Goal: Information Seeking & Learning: Learn about a topic

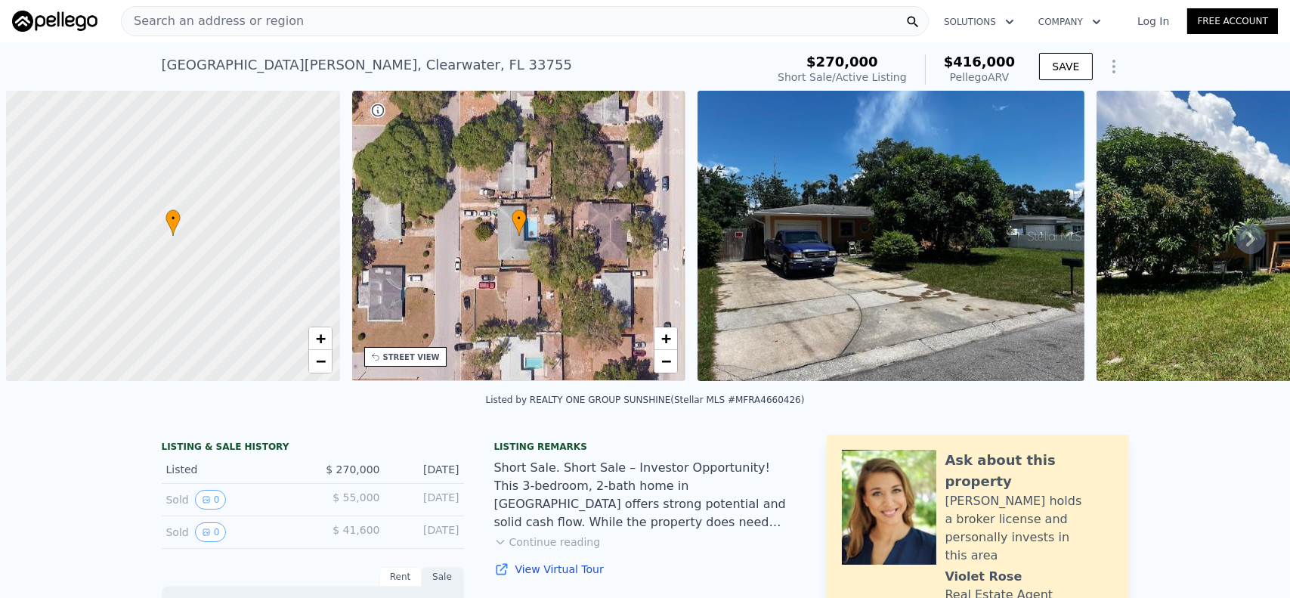
scroll to position [0, 6]
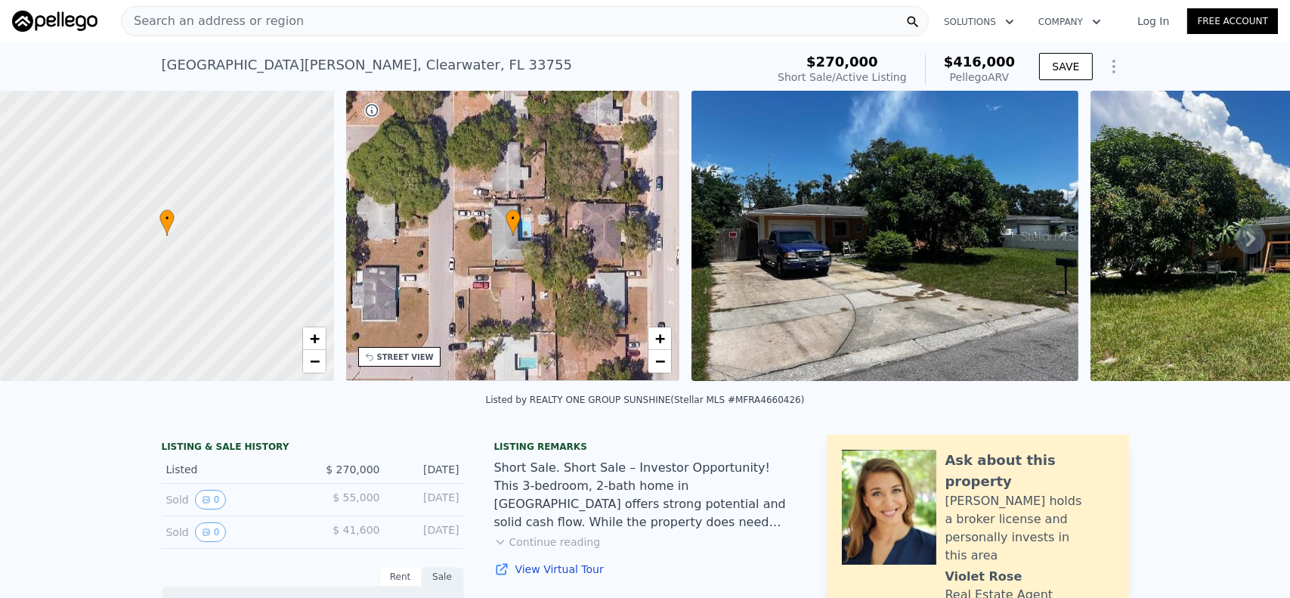
click at [206, 16] on span "Search an address or region" at bounding box center [213, 21] width 182 height 18
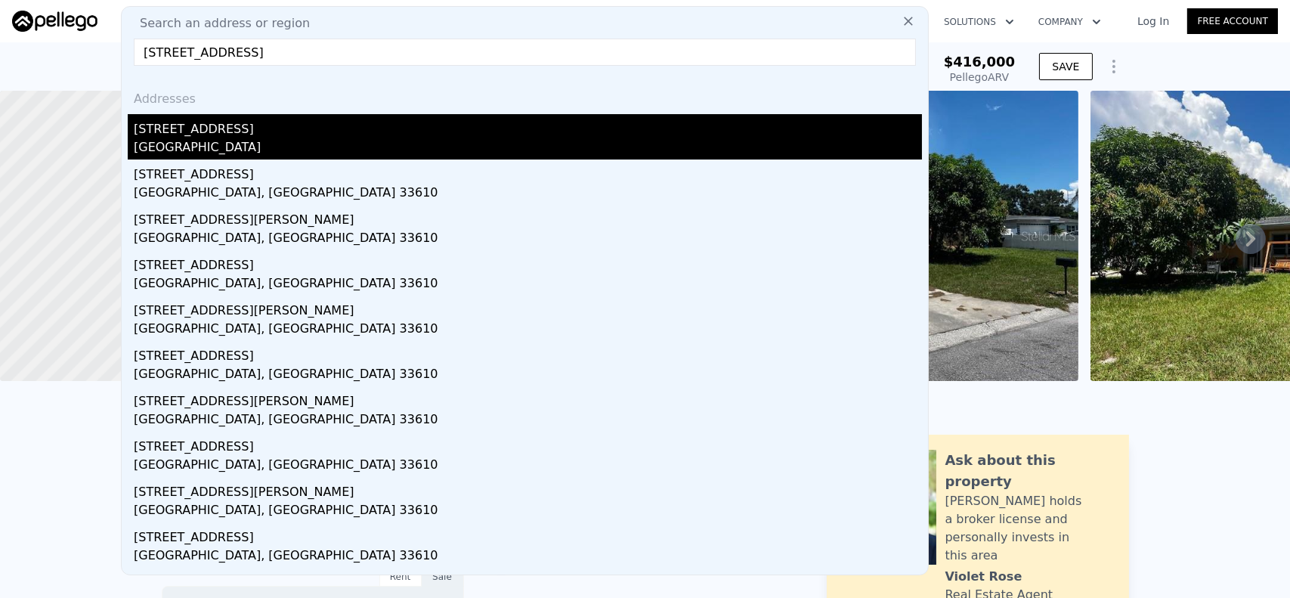
type input "[STREET_ADDRESS]"
click at [206, 141] on div "[GEOGRAPHIC_DATA]" at bounding box center [528, 148] width 788 height 21
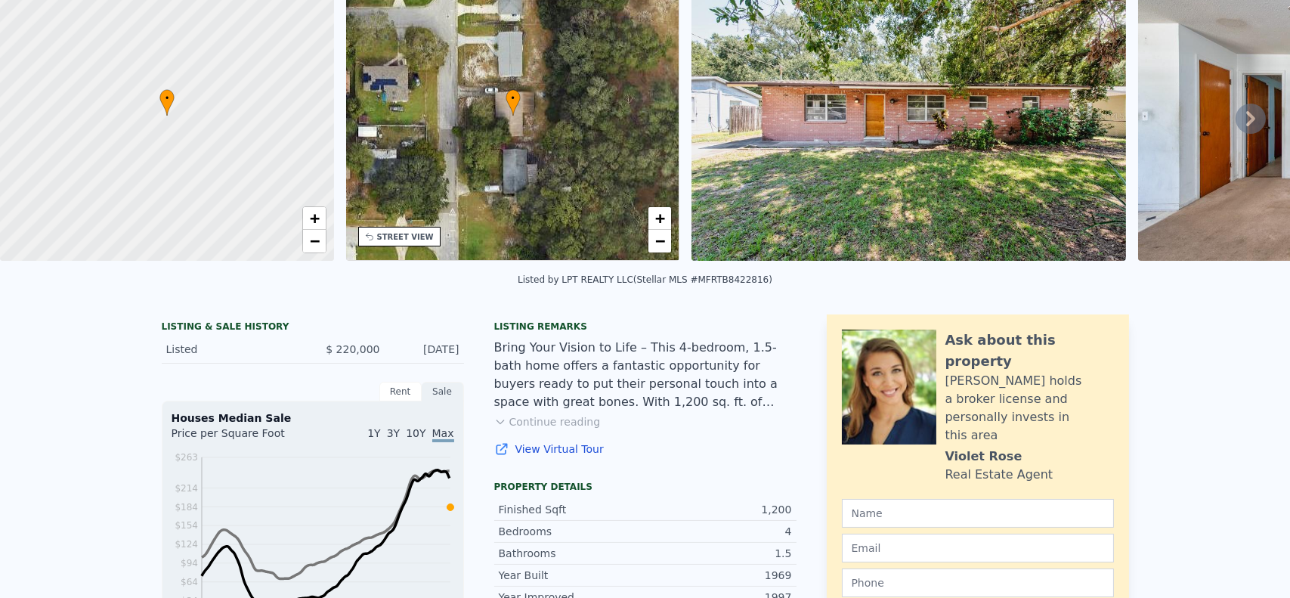
scroll to position [5, 0]
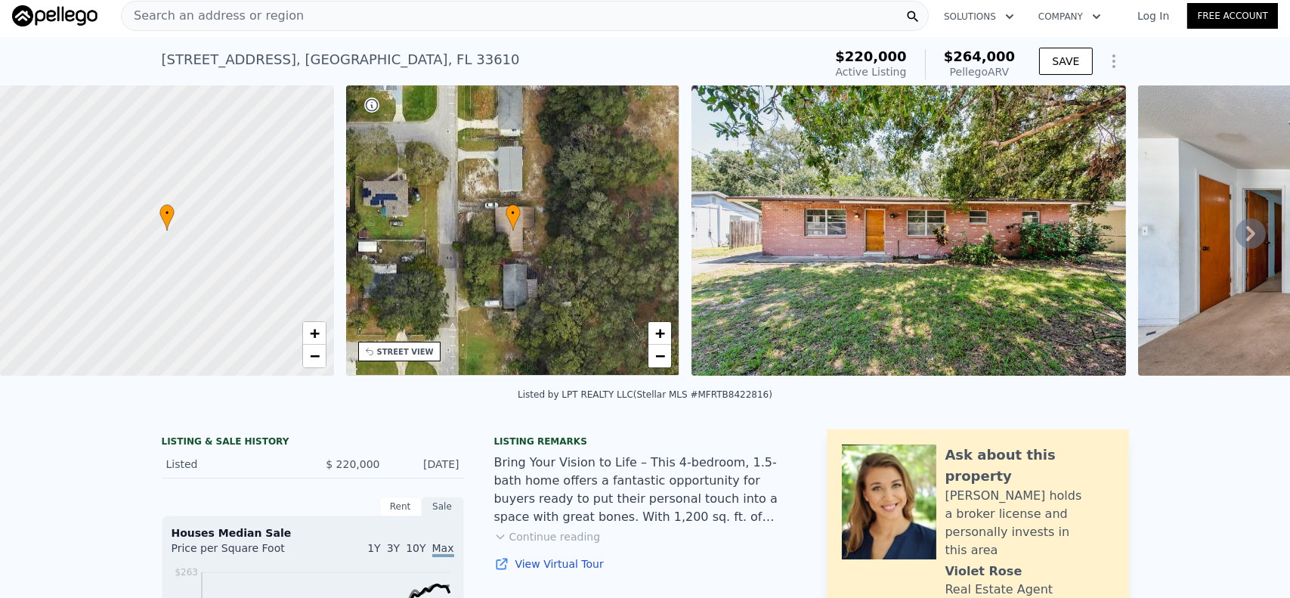
click at [150, 12] on span "Search an address or region" at bounding box center [213, 16] width 182 height 18
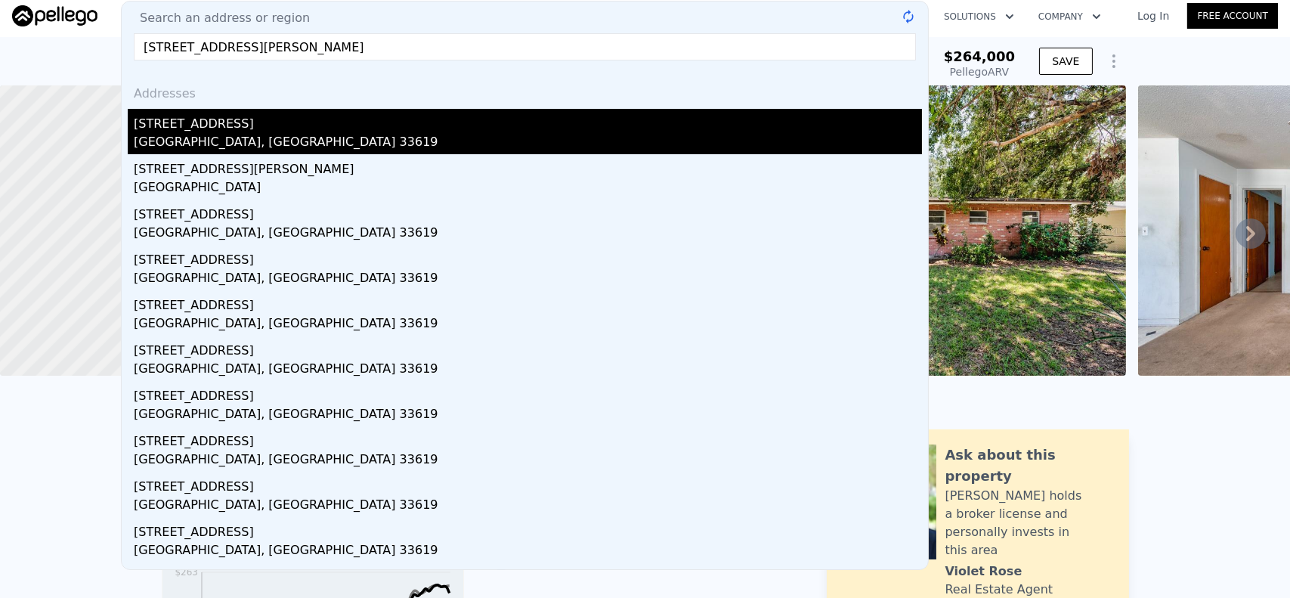
type input "[STREET_ADDRESS][PERSON_NAME]"
click at [222, 128] on div "[STREET_ADDRESS]" at bounding box center [528, 121] width 788 height 24
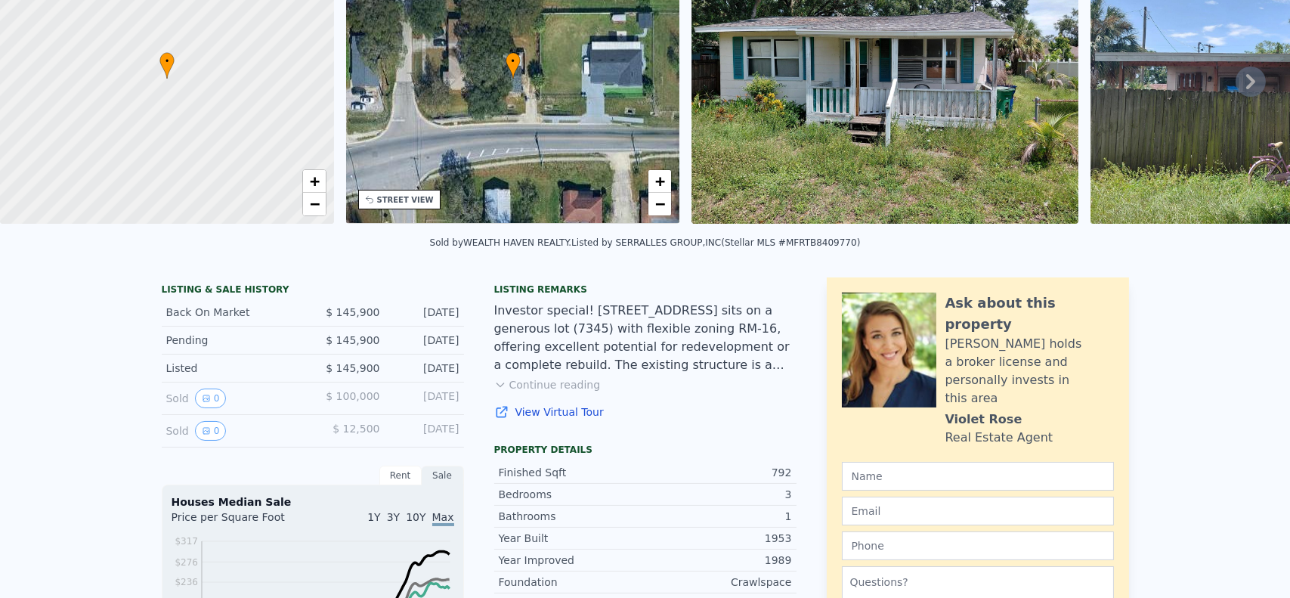
scroll to position [5, 0]
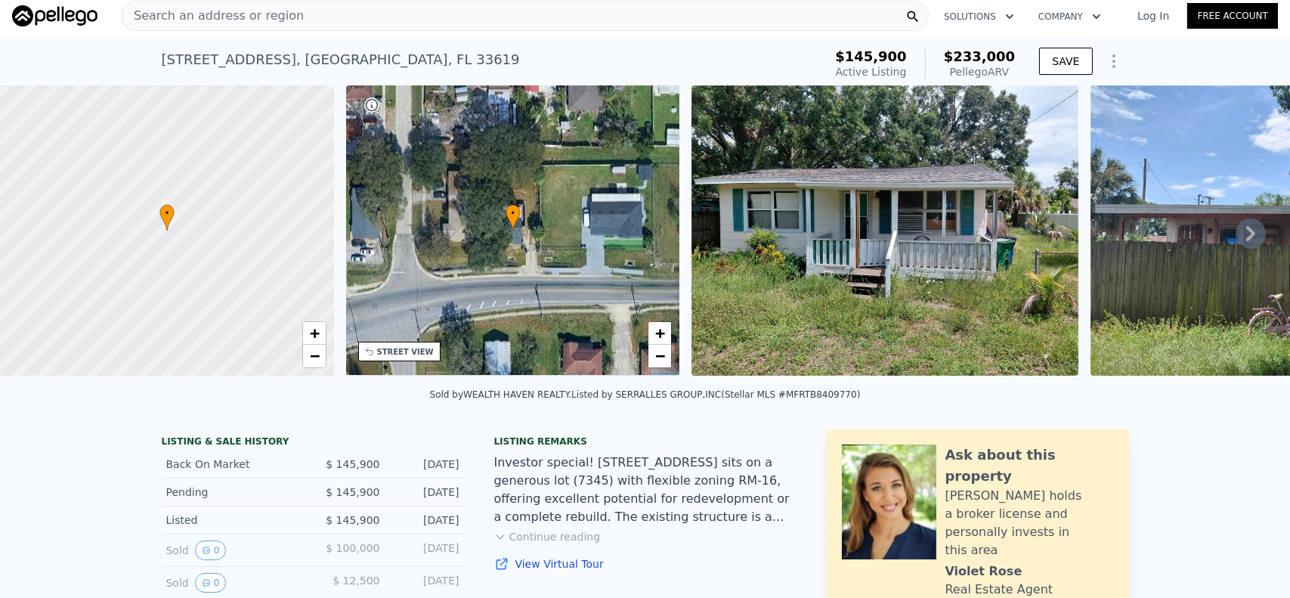
click at [200, 8] on span "Search an address or region" at bounding box center [213, 16] width 182 height 18
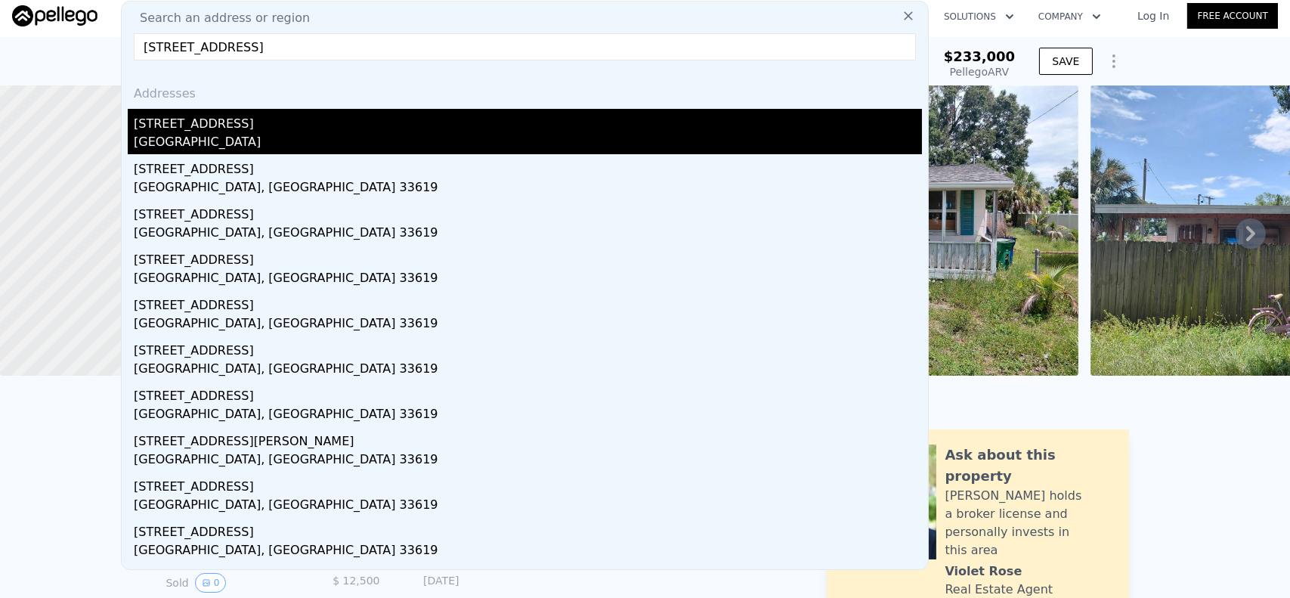
type input "[STREET_ADDRESS]"
click at [237, 129] on div "[STREET_ADDRESS]" at bounding box center [528, 121] width 788 height 24
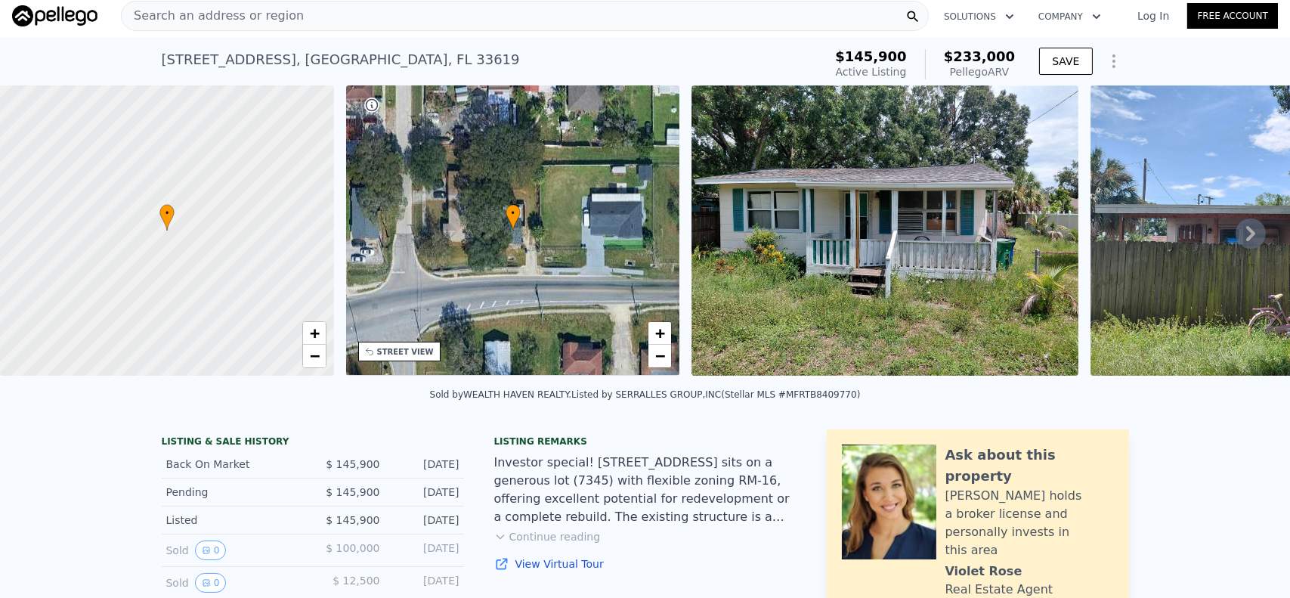
type input "1"
type input "3"
type input "1"
type input "768"
type input "973"
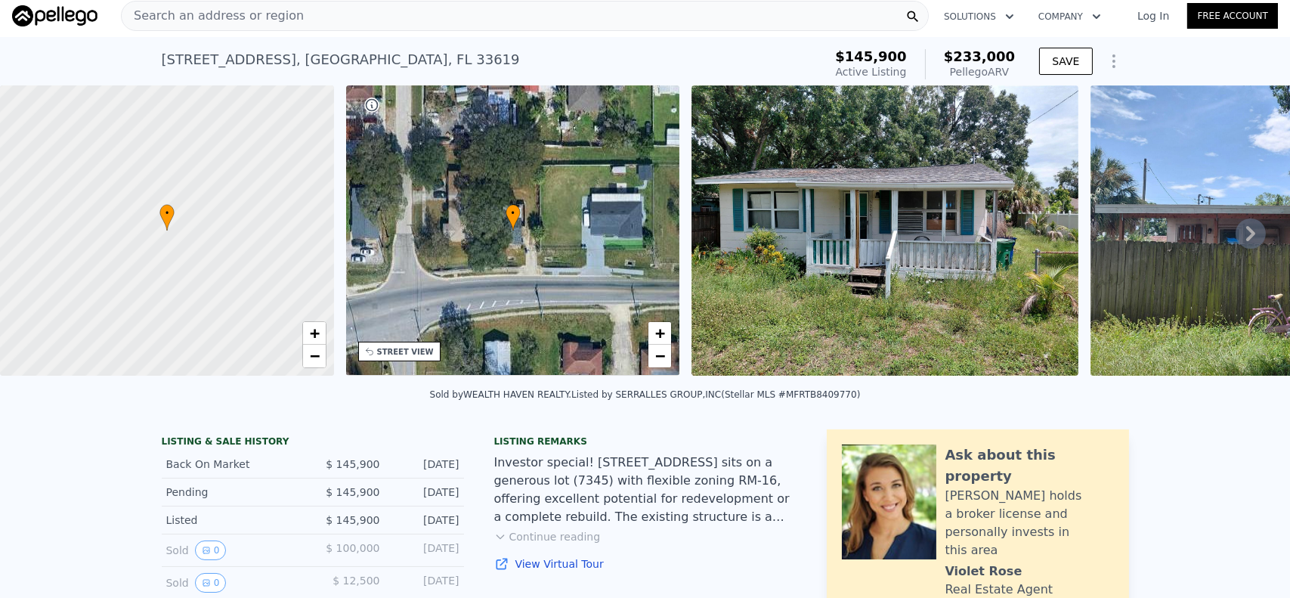
type input "8400"
checkbox input "true"
type input "$ 178,000"
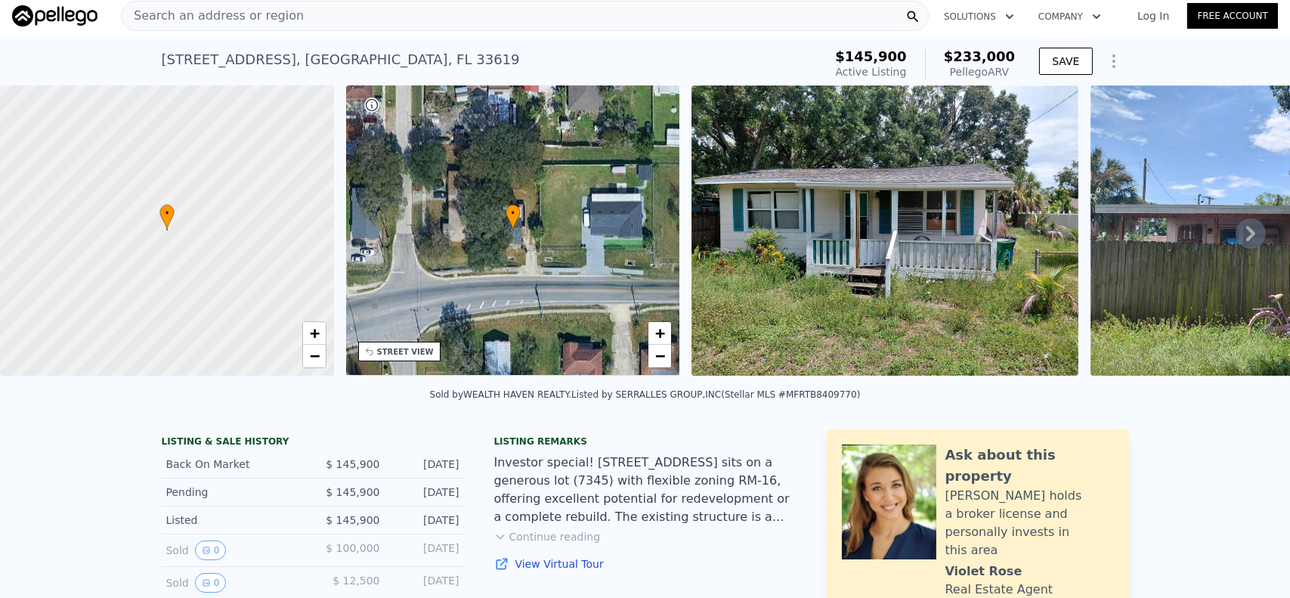
type input "-$ 34,475"
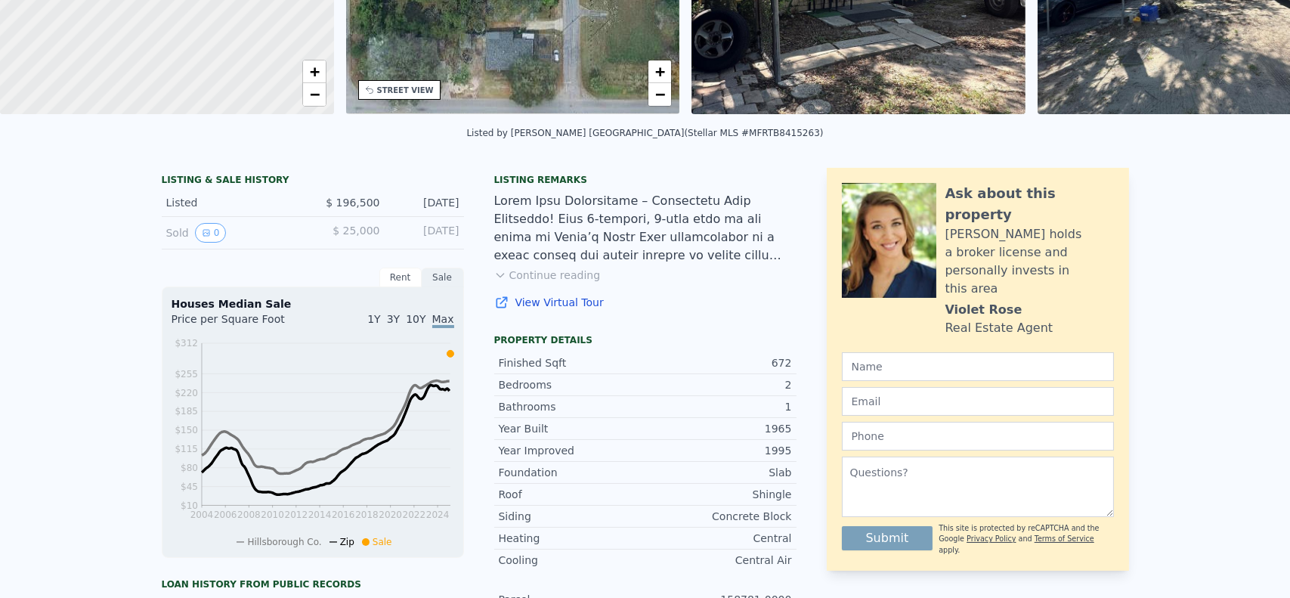
scroll to position [5, 0]
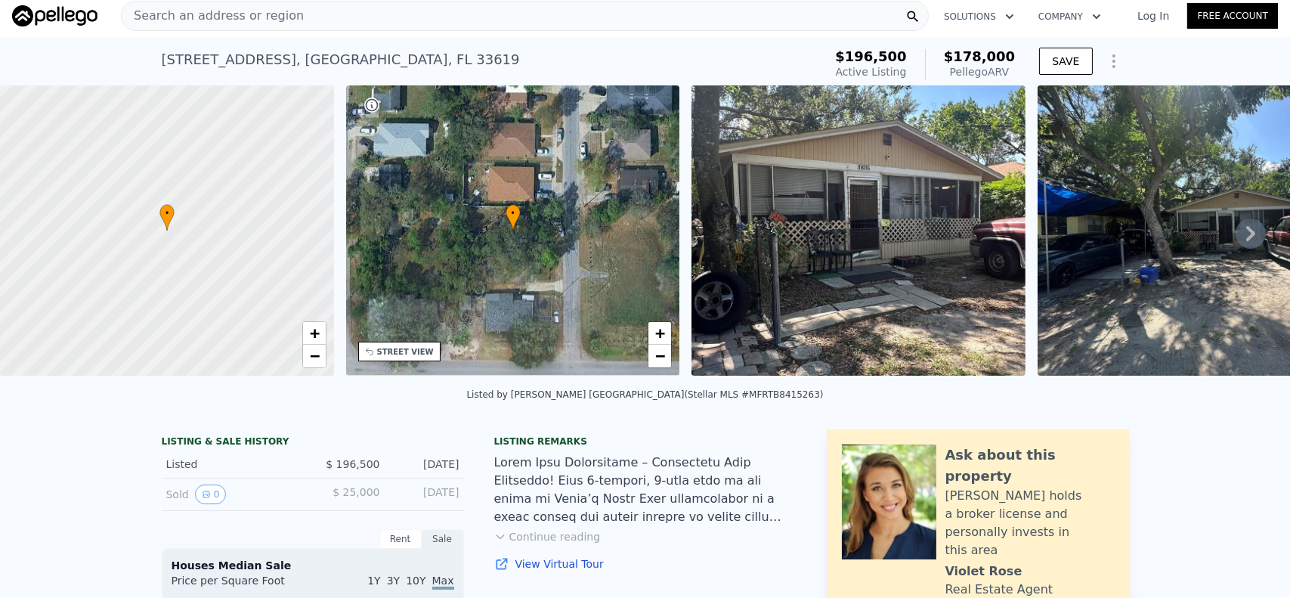
click at [177, 15] on span "Search an address or region" at bounding box center [213, 16] width 182 height 18
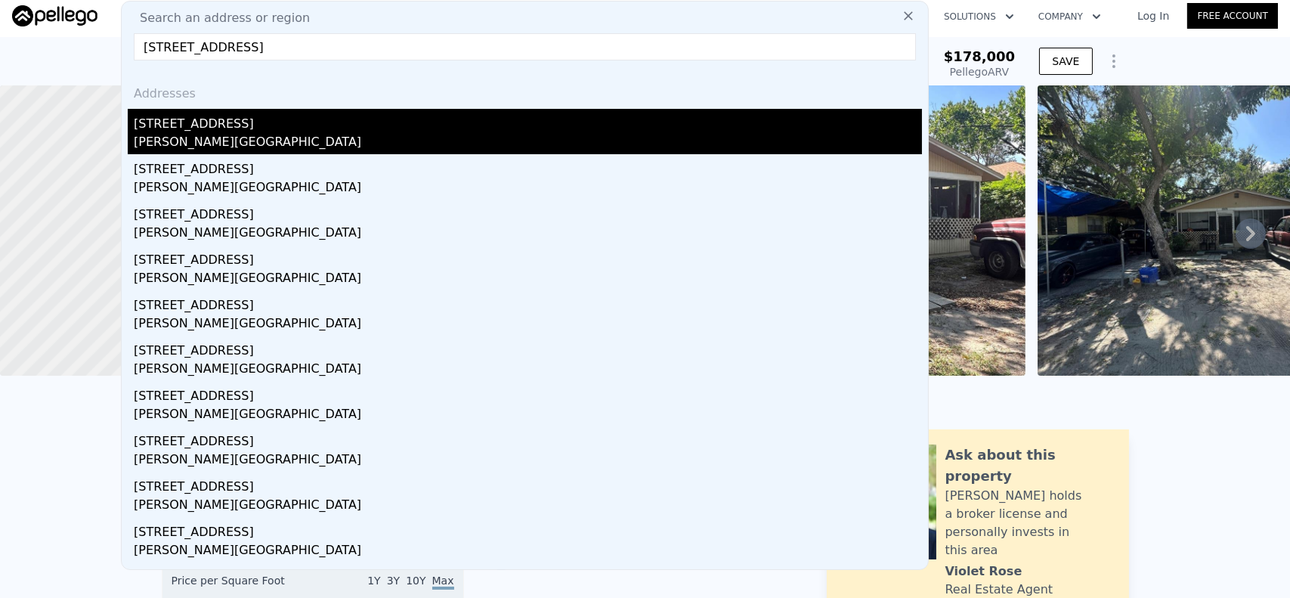
type input "[STREET_ADDRESS]"
click at [225, 125] on div "[STREET_ADDRESS]" at bounding box center [528, 121] width 788 height 24
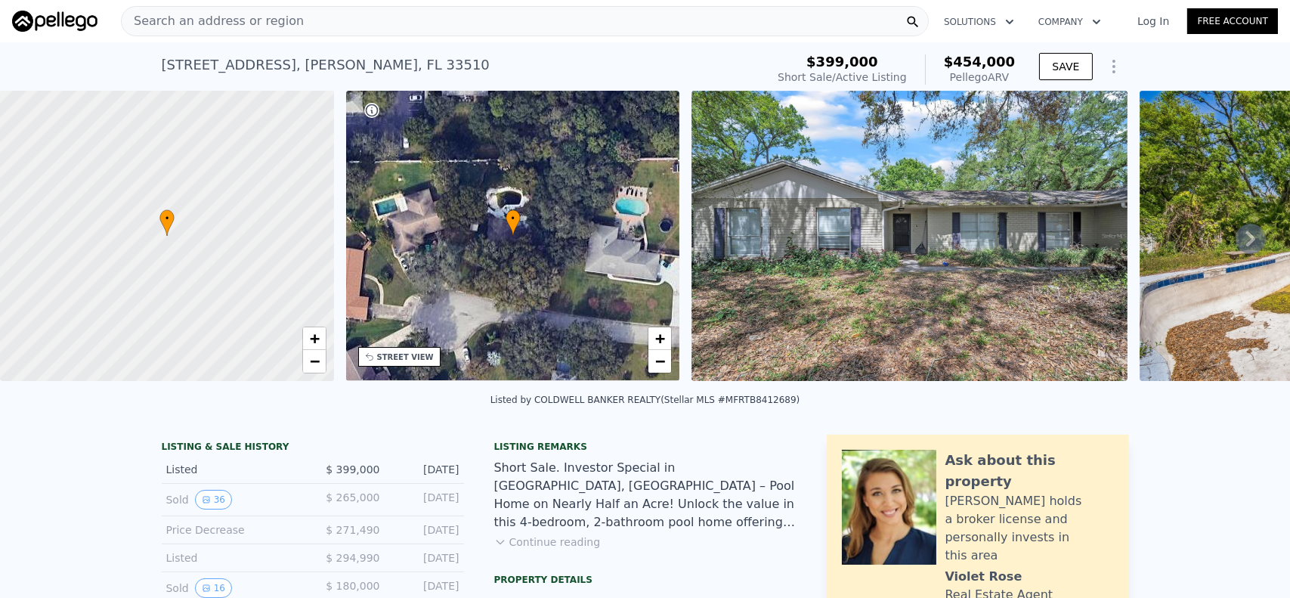
click at [144, 15] on span "Search an address or region" at bounding box center [213, 21] width 182 height 18
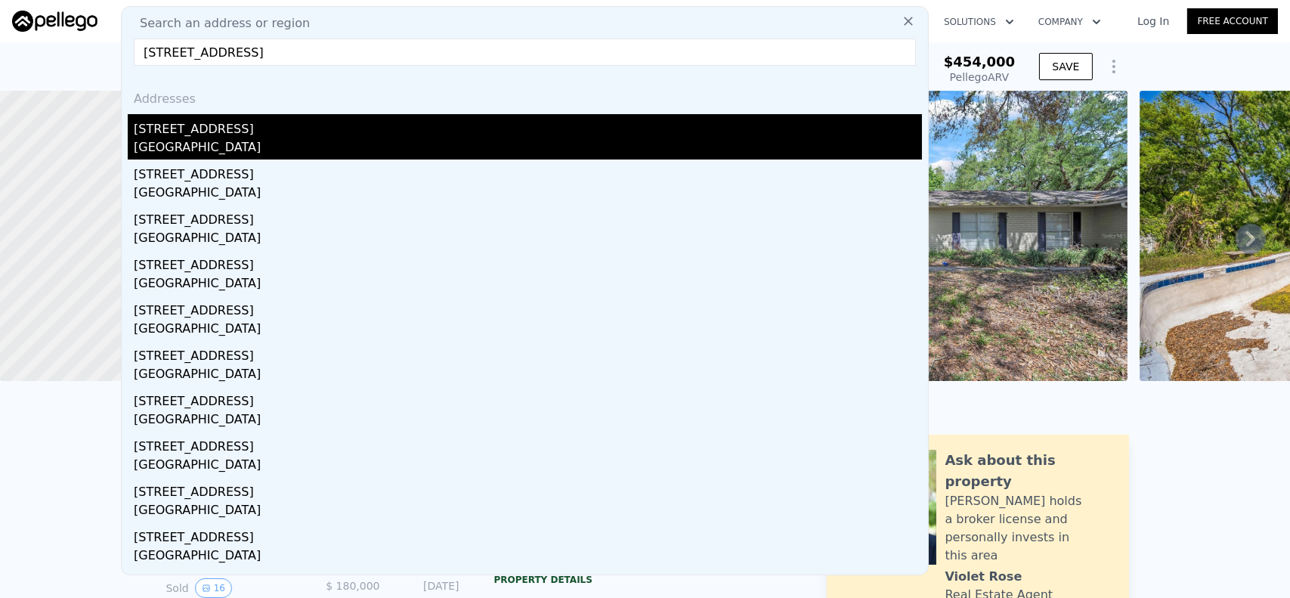
type input "[STREET_ADDRESS]"
click at [258, 135] on div "[STREET_ADDRESS]" at bounding box center [528, 126] width 788 height 24
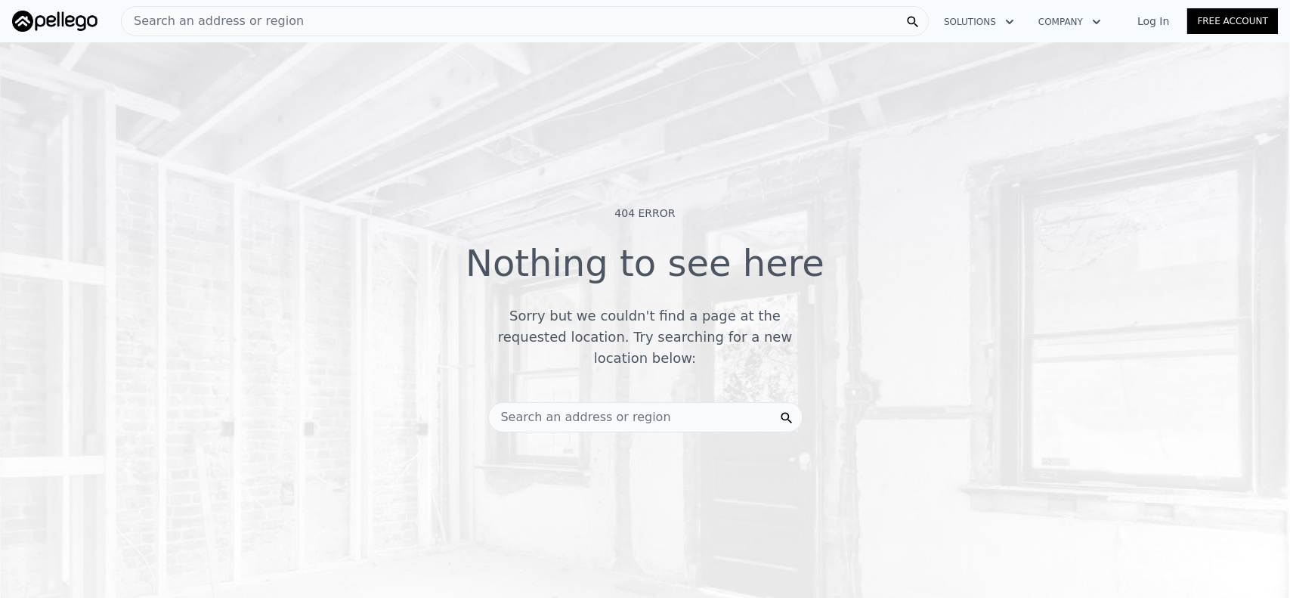
click at [172, 21] on span "Search an address or region" at bounding box center [213, 21] width 182 height 18
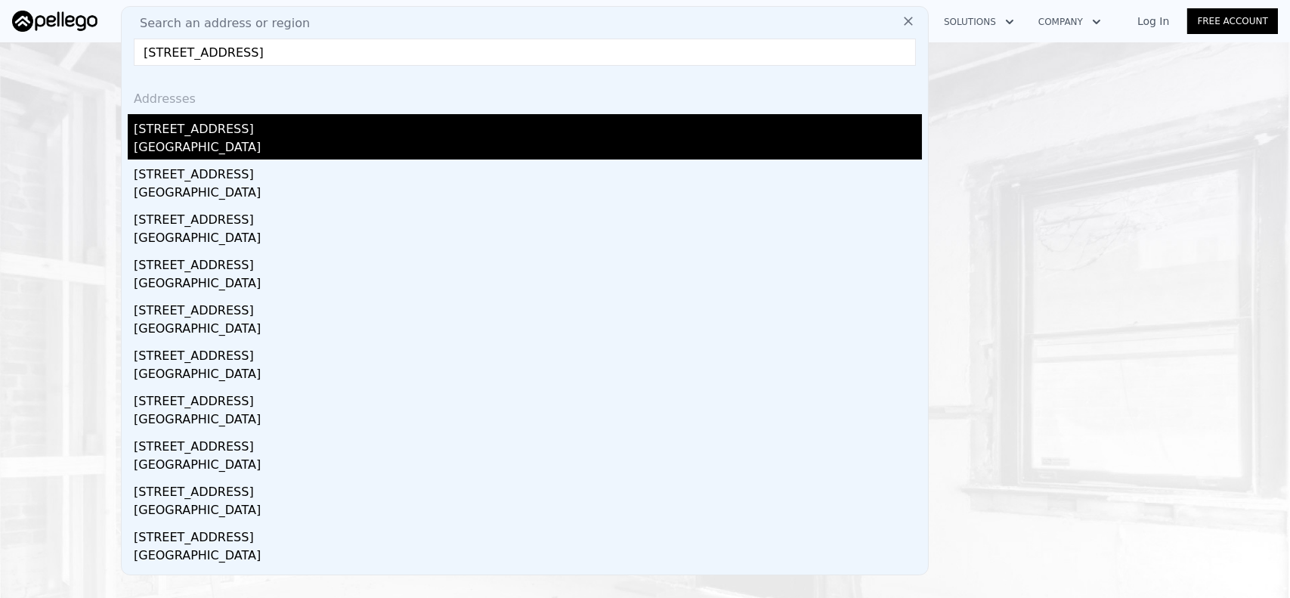
type input "[STREET_ADDRESS]"
click at [236, 138] on div "[GEOGRAPHIC_DATA]" at bounding box center [528, 148] width 788 height 21
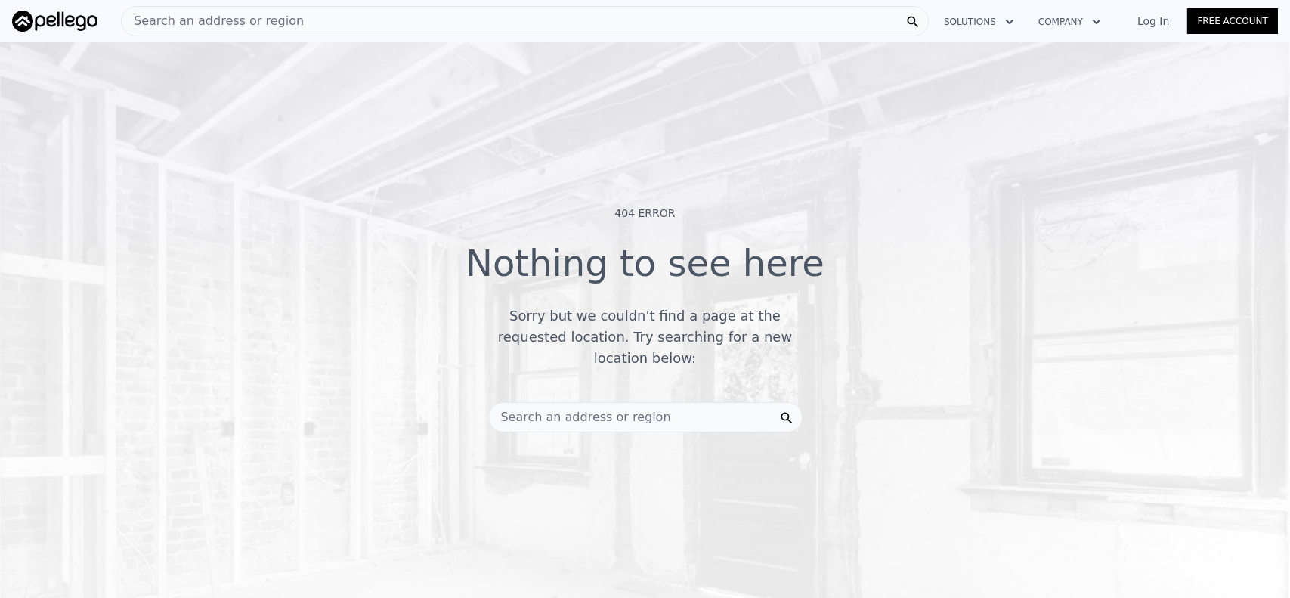
click at [262, 21] on span "Search an address or region" at bounding box center [213, 21] width 182 height 18
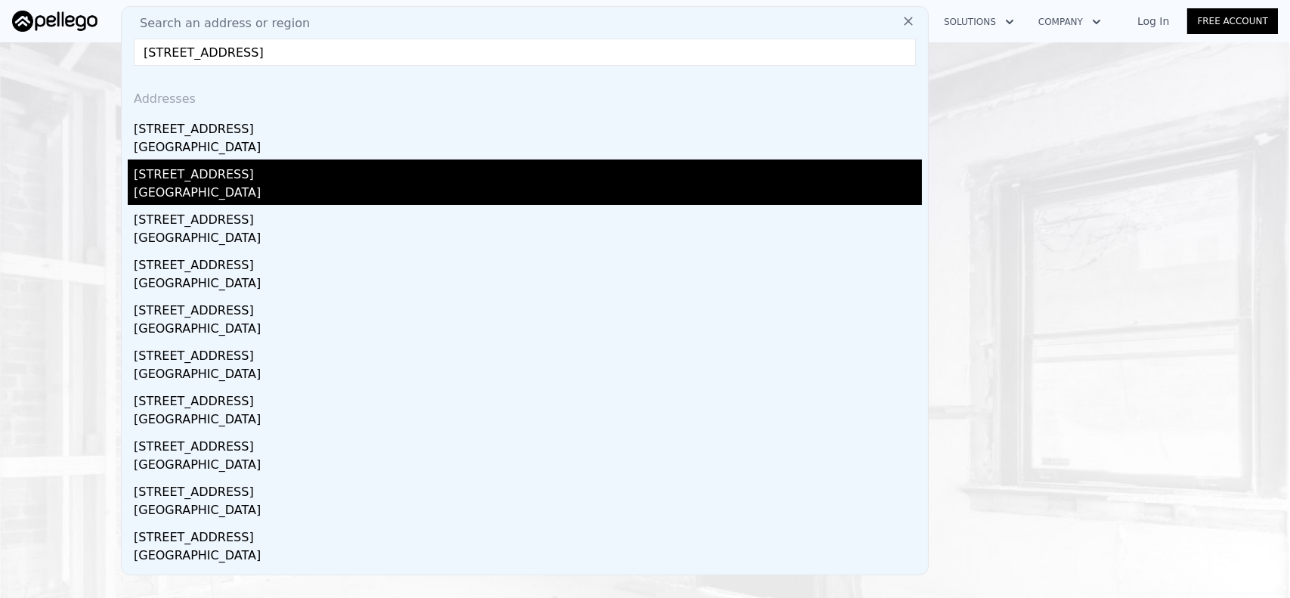
type input "[STREET_ADDRESS]"
click at [254, 186] on div "[GEOGRAPHIC_DATA]" at bounding box center [528, 194] width 788 height 21
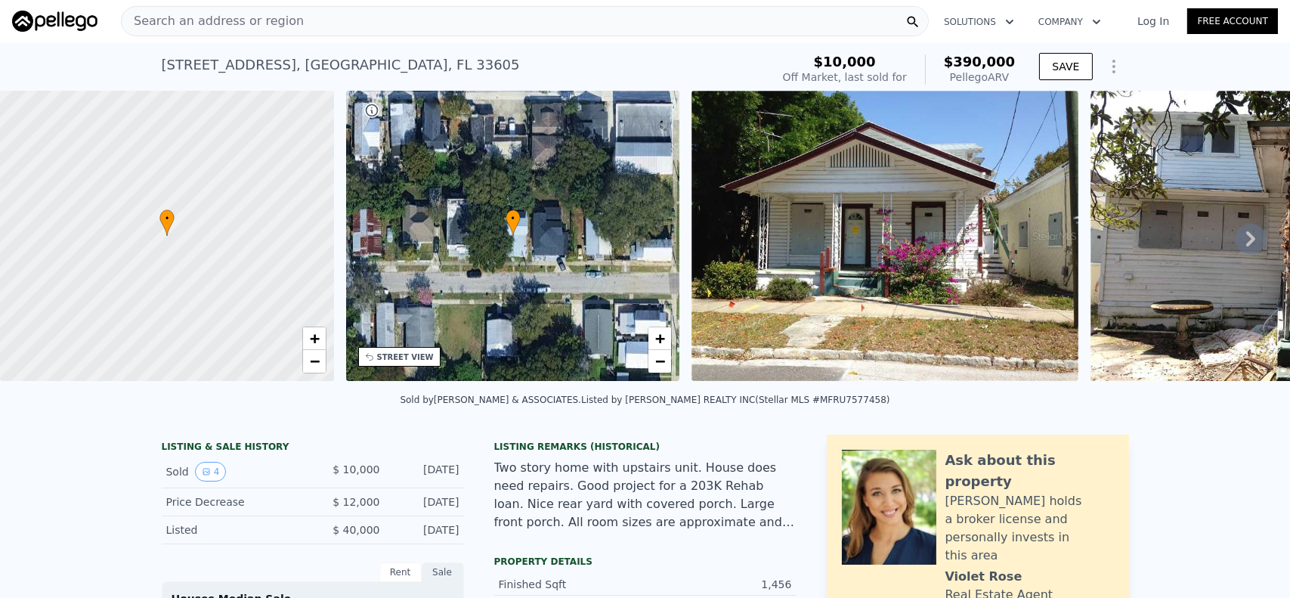
click at [894, 235] on img at bounding box center [885, 236] width 387 height 290
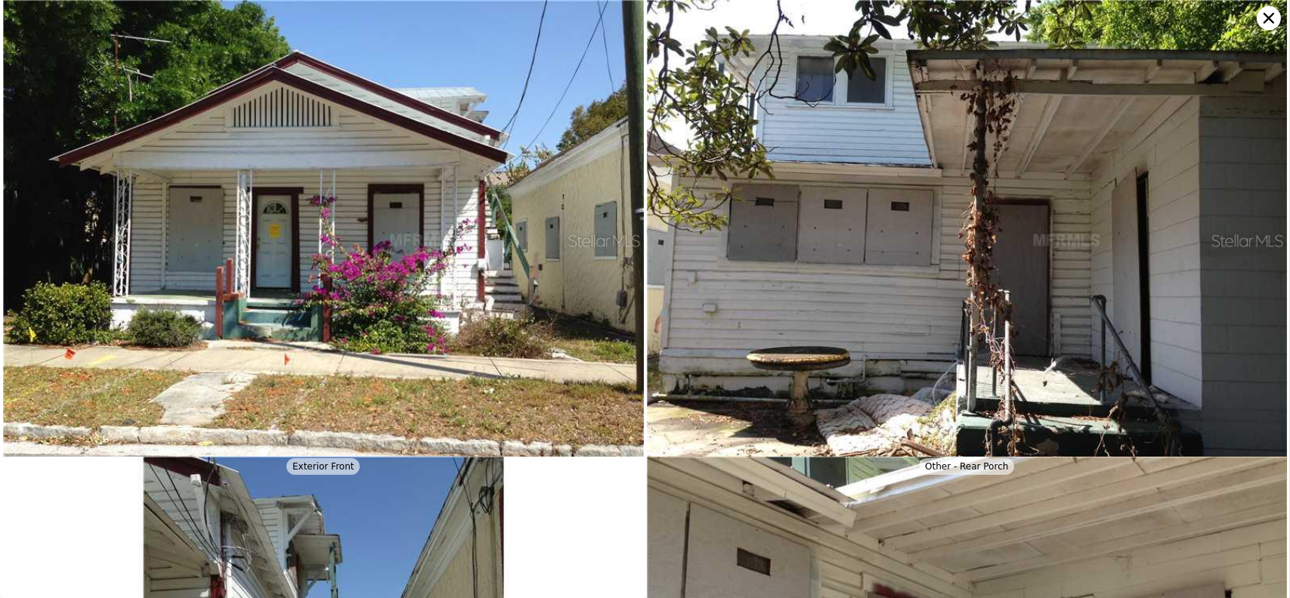
scroll to position [0, 6]
click at [877, 255] on img at bounding box center [967, 240] width 641 height 481
click at [1267, 20] on icon at bounding box center [1269, 18] width 11 height 11
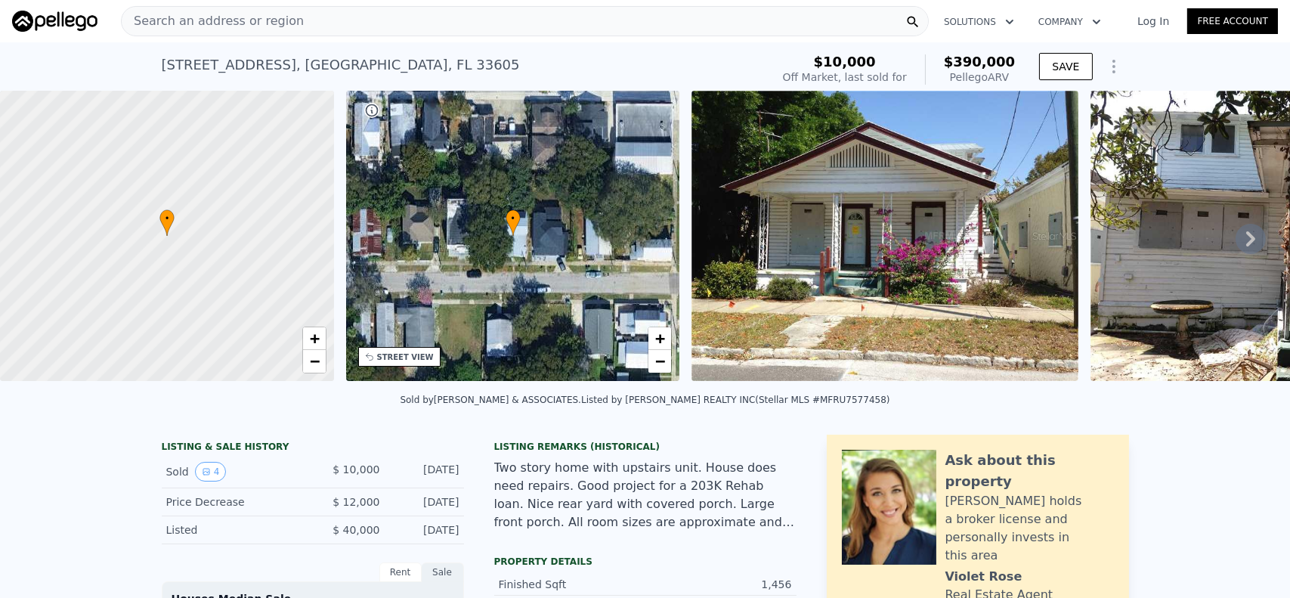
click at [1247, 237] on icon at bounding box center [1251, 238] width 9 height 15
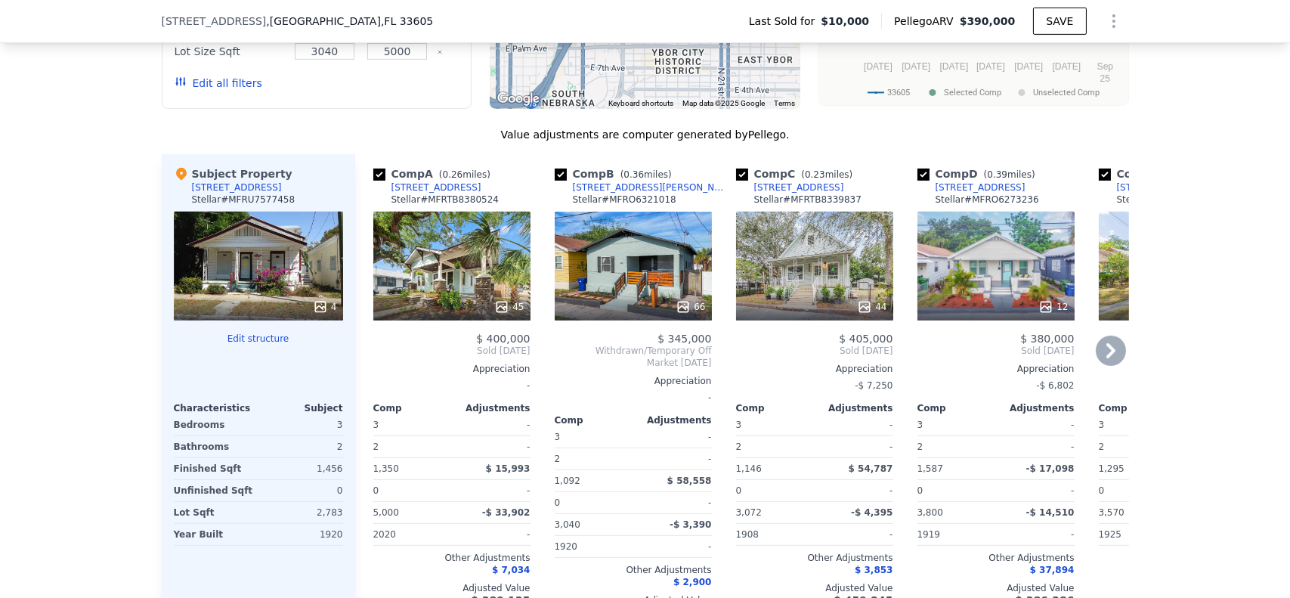
scroll to position [1254, 0]
